Goal: Transaction & Acquisition: Obtain resource

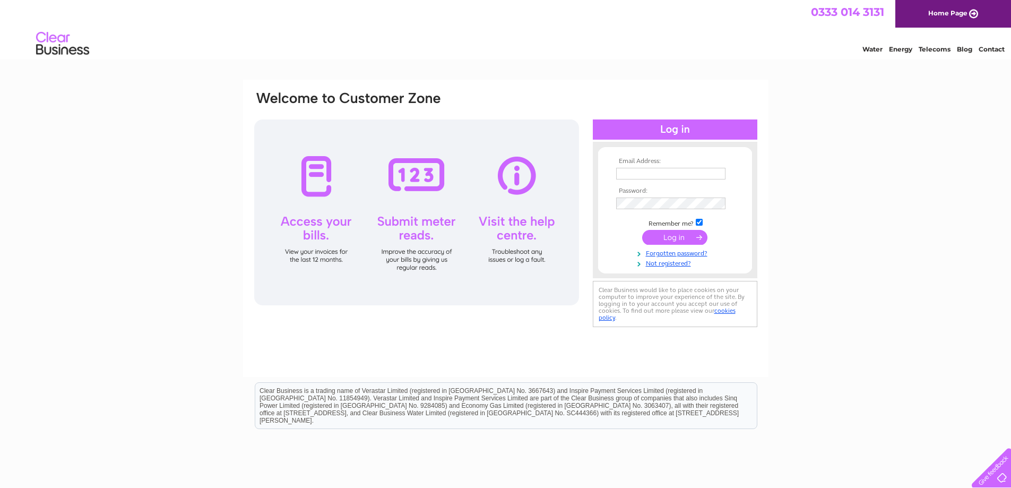
click at [694, 173] on input "text" at bounding box center [670, 174] width 109 height 12
type input "QMAccounts@speirsgumley.com"
click at [679, 239] on input "submit" at bounding box center [674, 238] width 65 height 15
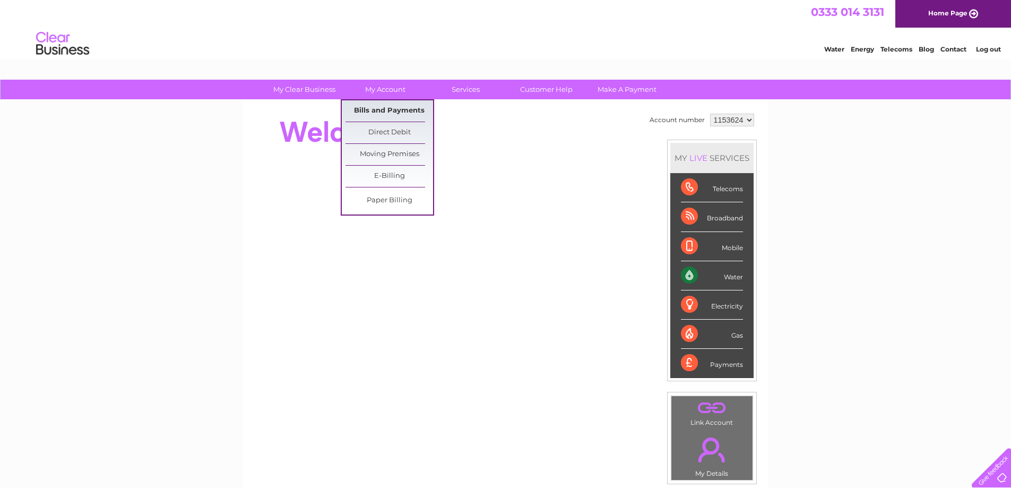
click at [385, 109] on link "Bills and Payments" at bounding box center [390, 110] width 88 height 21
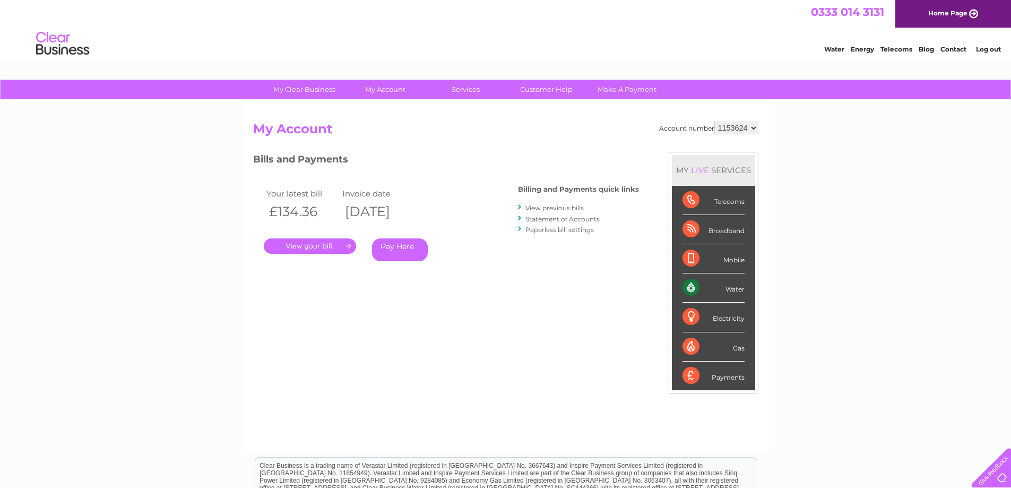
click at [327, 247] on link "." at bounding box center [310, 245] width 92 height 15
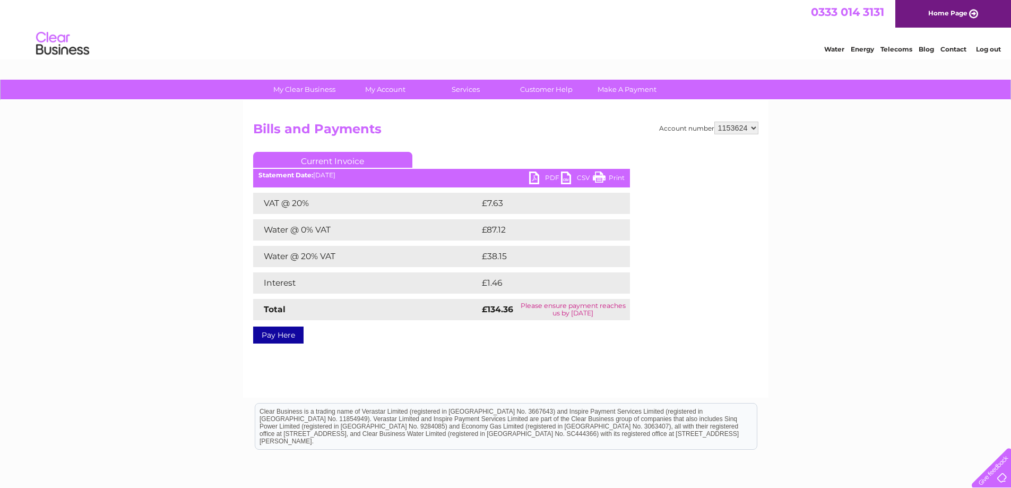
click at [602, 175] on link "Print" at bounding box center [609, 178] width 32 height 15
click at [306, 162] on link "Current Invoice" at bounding box center [332, 160] width 159 height 16
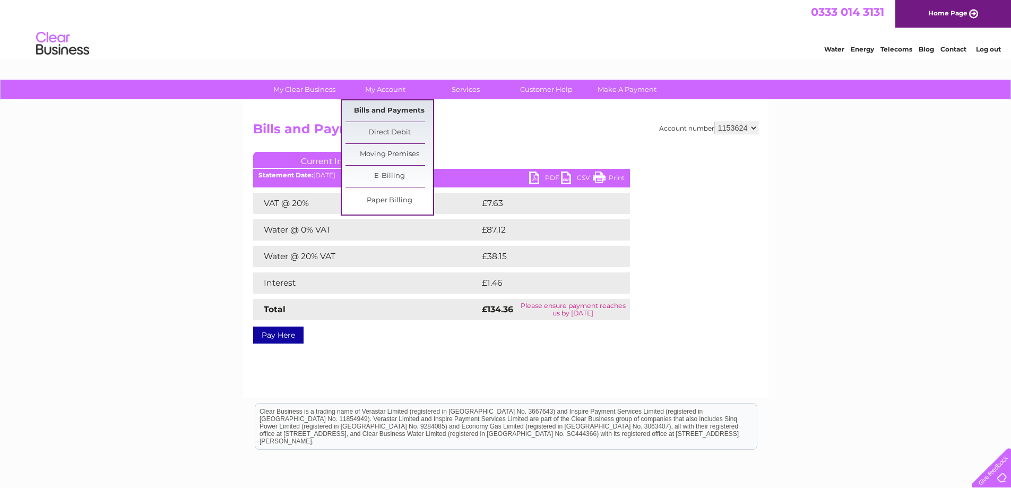
click at [390, 109] on link "Bills and Payments" at bounding box center [390, 110] width 88 height 21
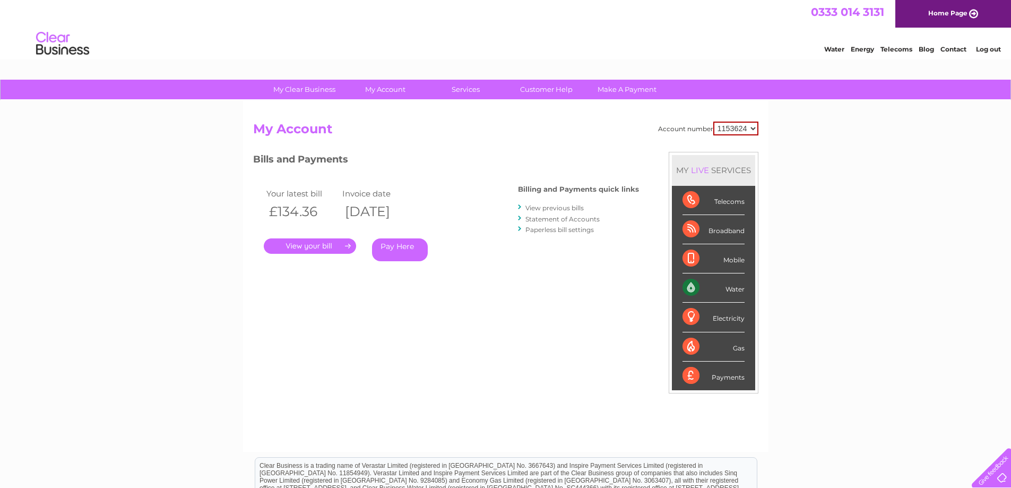
click at [551, 208] on link "View previous bills" at bounding box center [555, 208] width 58 height 8
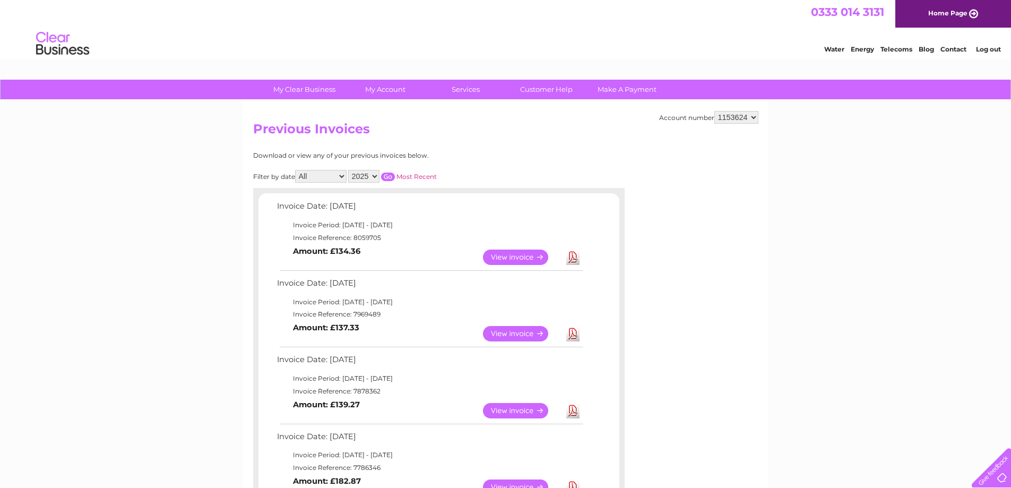
click at [530, 333] on link "View" at bounding box center [522, 333] width 78 height 15
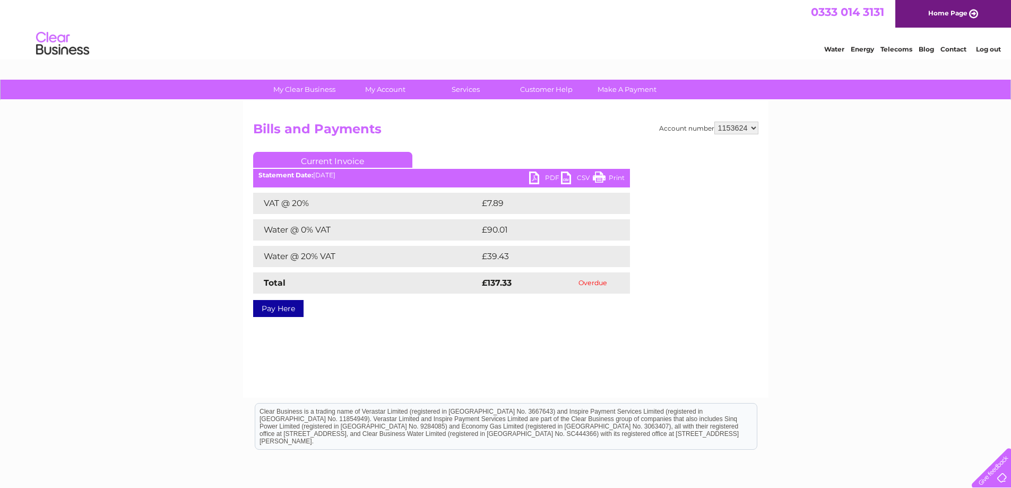
click at [609, 177] on link "Print" at bounding box center [609, 178] width 32 height 15
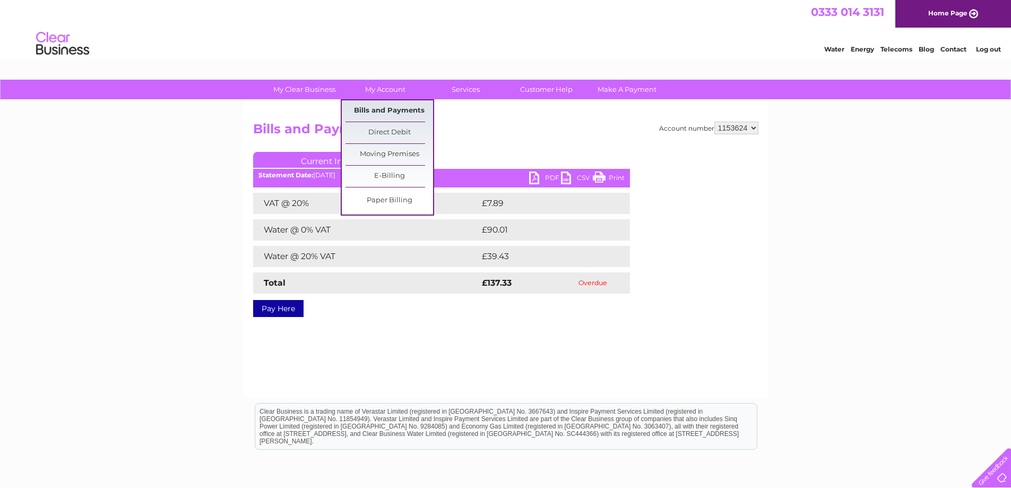
click at [375, 106] on link "Bills and Payments" at bounding box center [390, 110] width 88 height 21
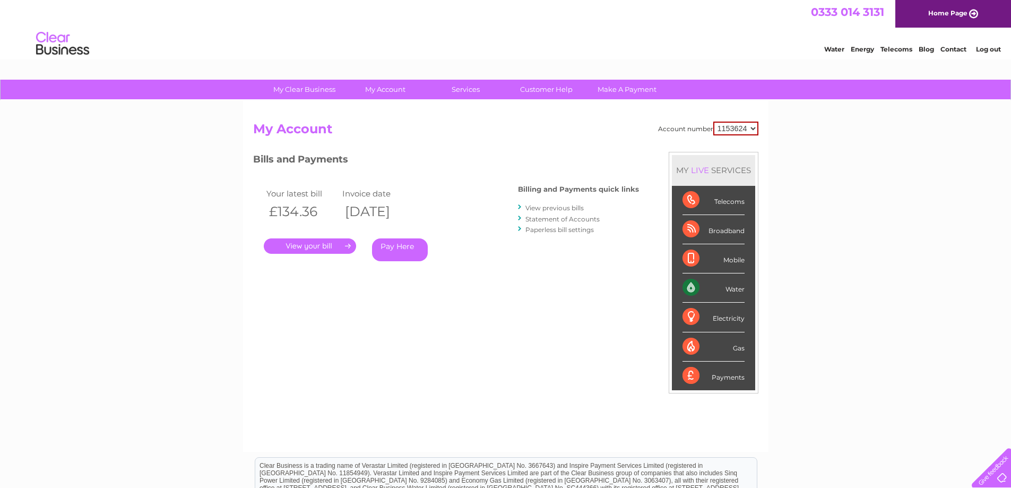
click at [329, 247] on link "." at bounding box center [310, 245] width 92 height 15
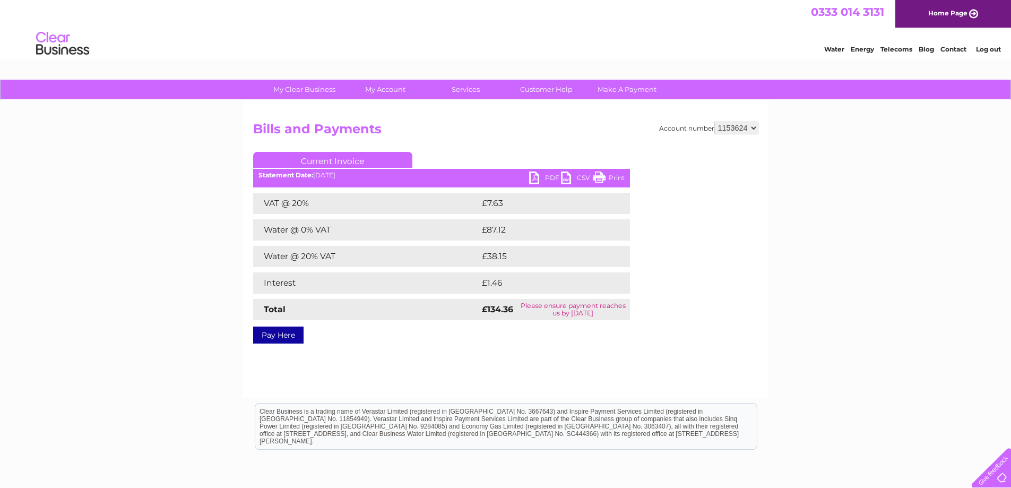
click at [549, 176] on link "PDF" at bounding box center [545, 178] width 32 height 15
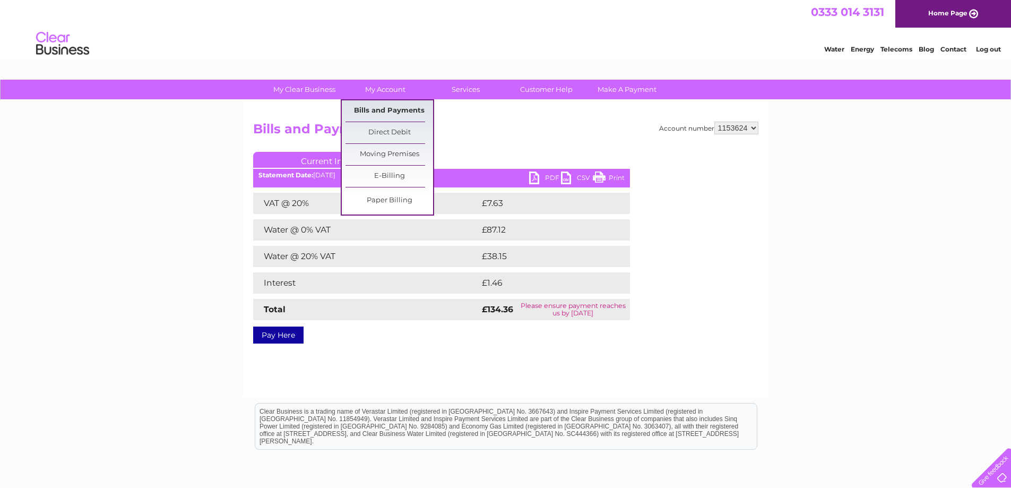
click at [375, 111] on link "Bills and Payments" at bounding box center [390, 110] width 88 height 21
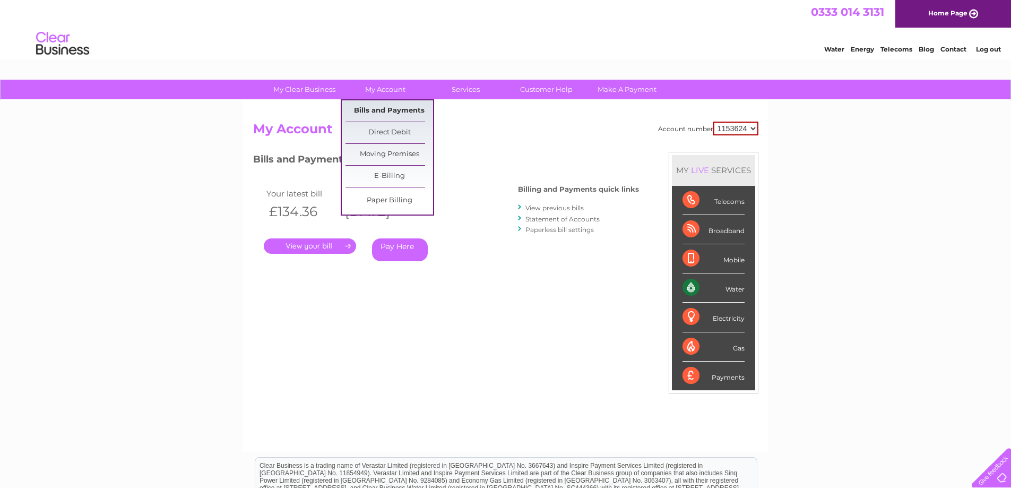
click at [382, 110] on link "Bills and Payments" at bounding box center [390, 110] width 88 height 21
click at [390, 106] on link "Bills and Payments" at bounding box center [390, 110] width 88 height 21
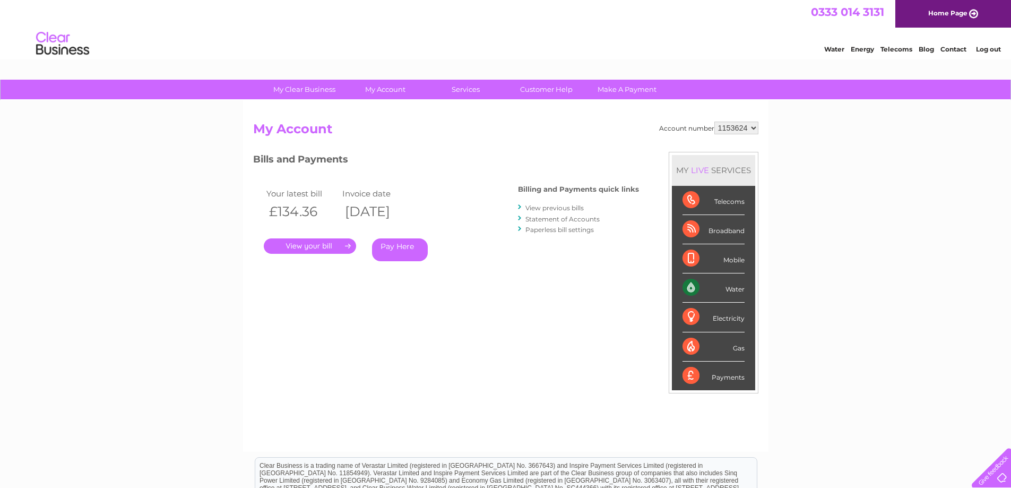
scroll to position [53, 0]
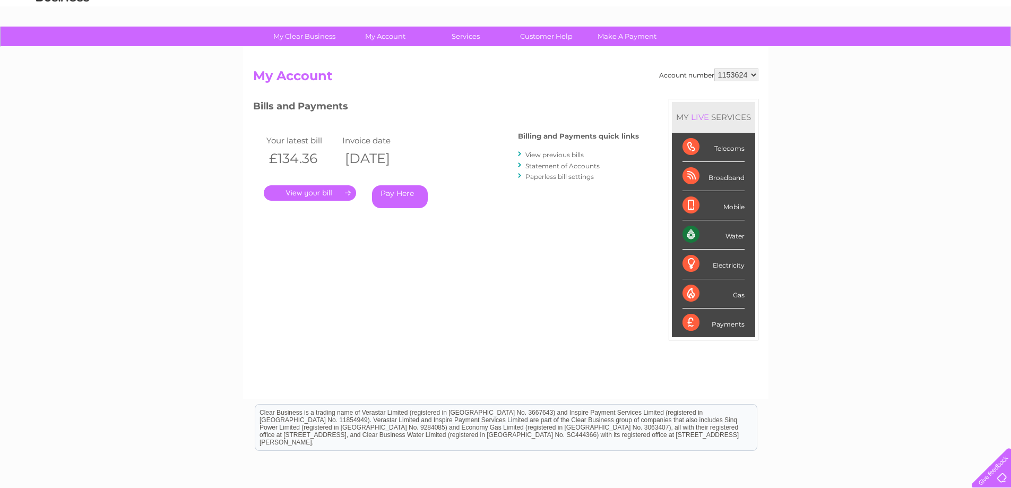
click at [343, 196] on link "." at bounding box center [310, 192] width 92 height 15
